Goal: Information Seeking & Learning: Learn about a topic

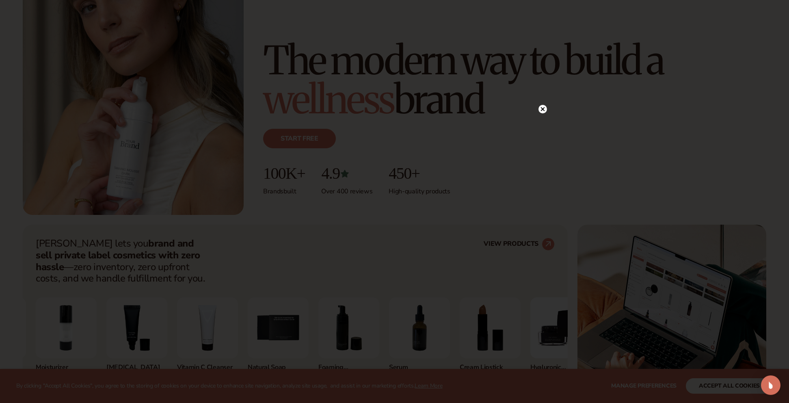
scroll to position [122, 0]
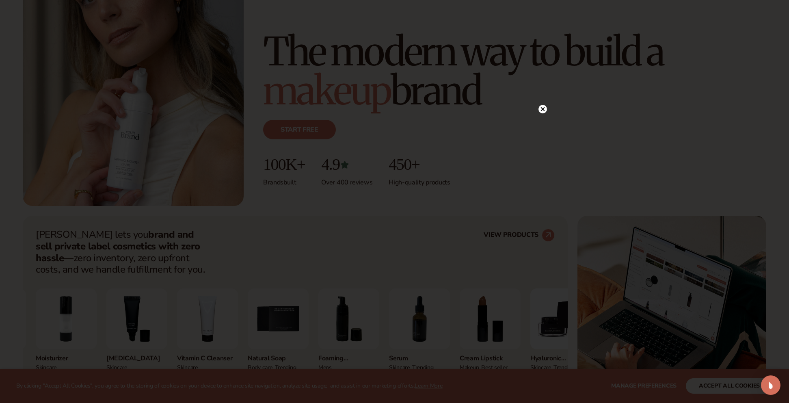
click at [545, 110] on circle at bounding box center [542, 109] width 9 height 9
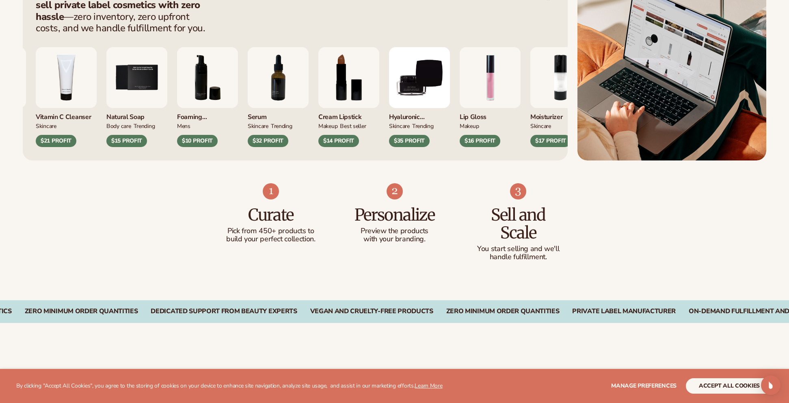
scroll to position [364, 0]
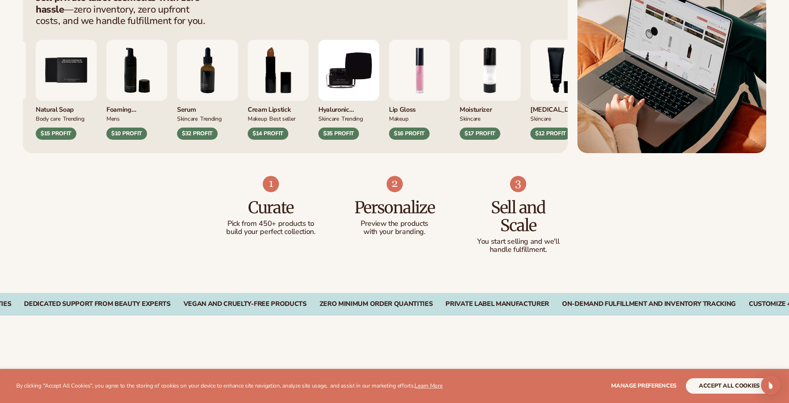
click at [308, 103] on div "Cream Lipstick" at bounding box center [278, 107] width 61 height 13
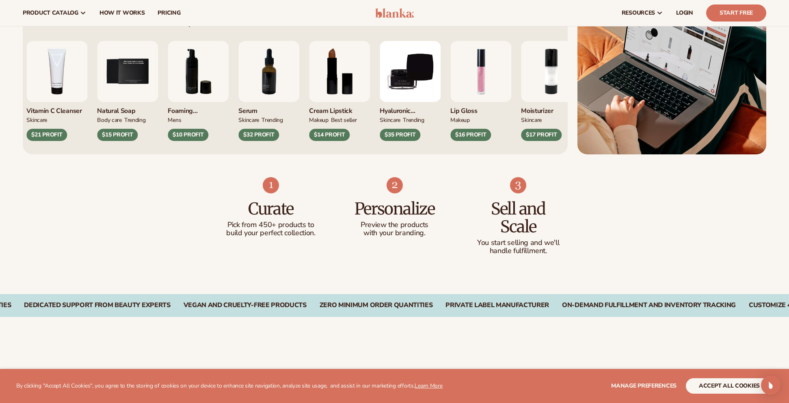
click at [340, 110] on div "Cream Lipstick" at bounding box center [339, 108] width 61 height 13
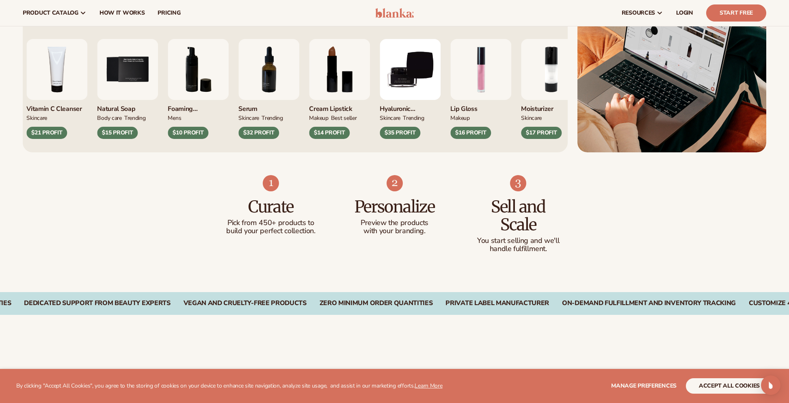
click at [327, 133] on div "$14 PROFIT" at bounding box center [329, 133] width 41 height 12
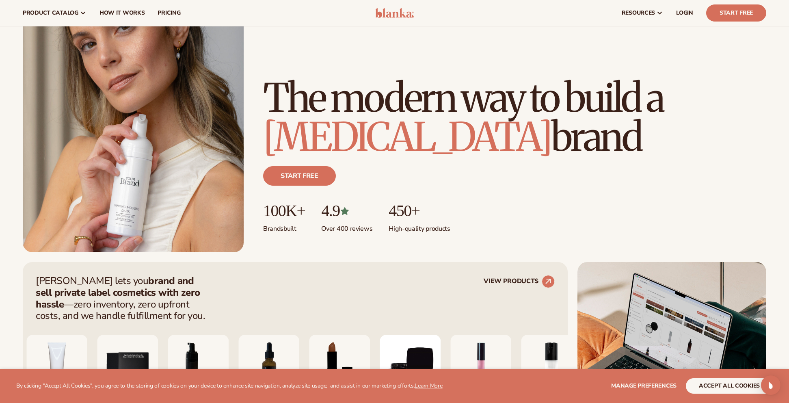
scroll to position [0, 0]
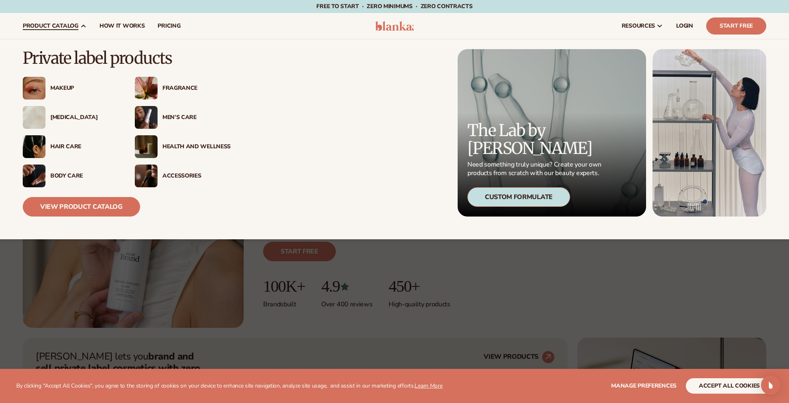
click at [57, 88] on div "Makeup" at bounding box center [84, 88] width 68 height 7
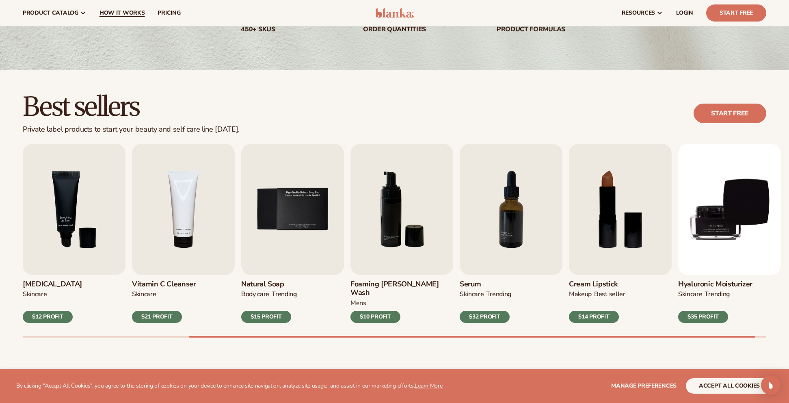
scroll to position [149, 0]
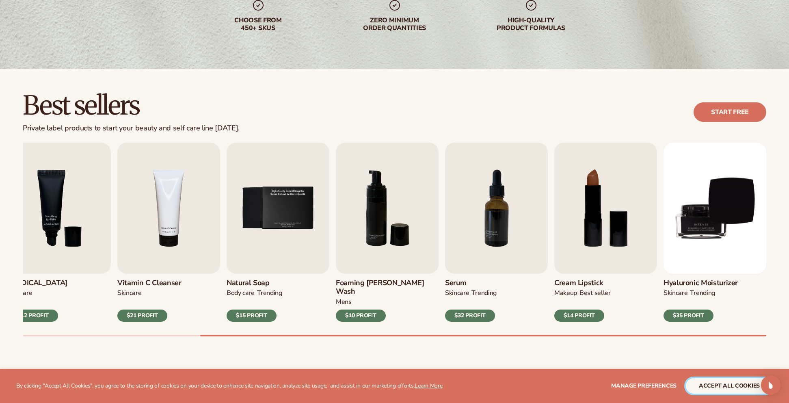
click at [735, 388] on button "accept all cookies" at bounding box center [729, 385] width 87 height 15
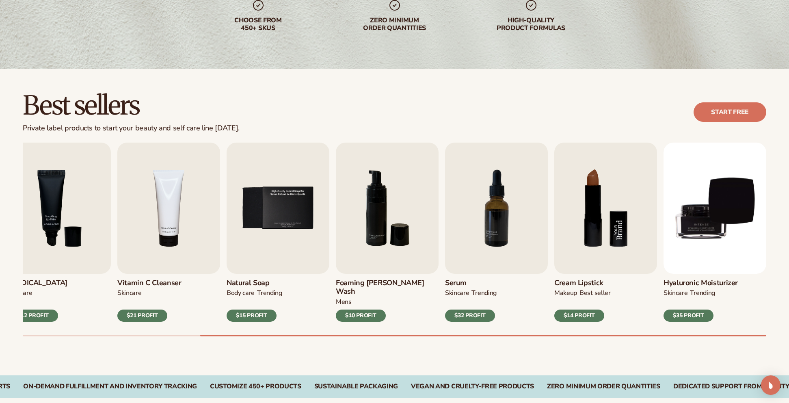
click at [594, 238] on img "8 / 9" at bounding box center [605, 207] width 103 height 131
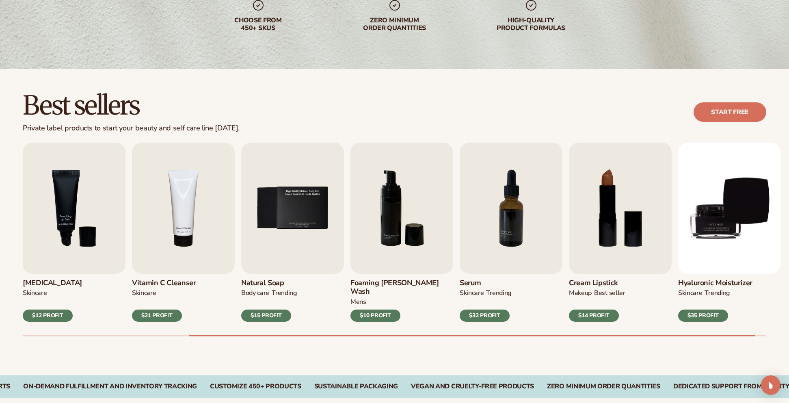
click at [579, 309] on div "$14 PROFIT" at bounding box center [594, 315] width 50 height 12
